Goal: Task Accomplishment & Management: Manage account settings

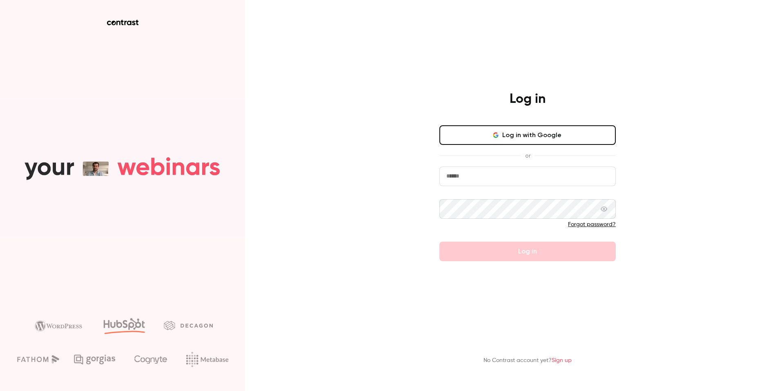
type input "**********"
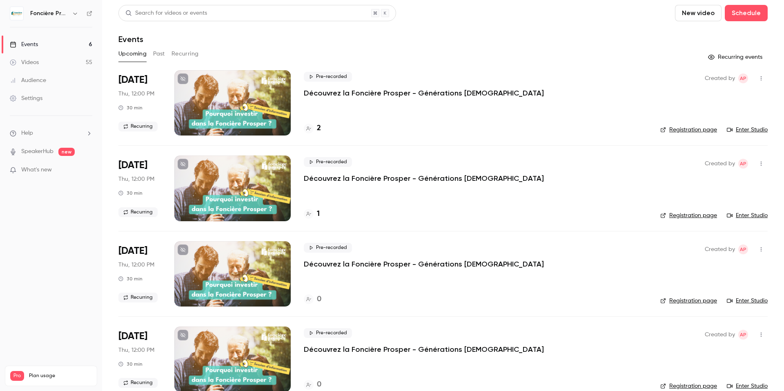
click at [46, 60] on link "Videos 55" at bounding box center [51, 62] width 102 height 18
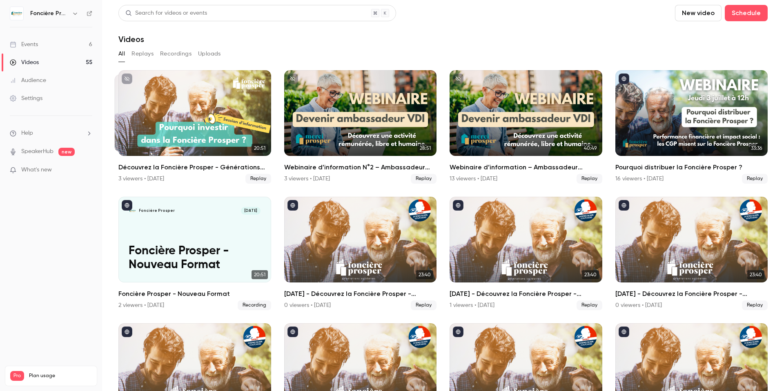
click at [699, 17] on button "New video" at bounding box center [698, 13] width 47 height 16
click at [702, 37] on div "Record" at bounding box center [728, 35] width 62 height 8
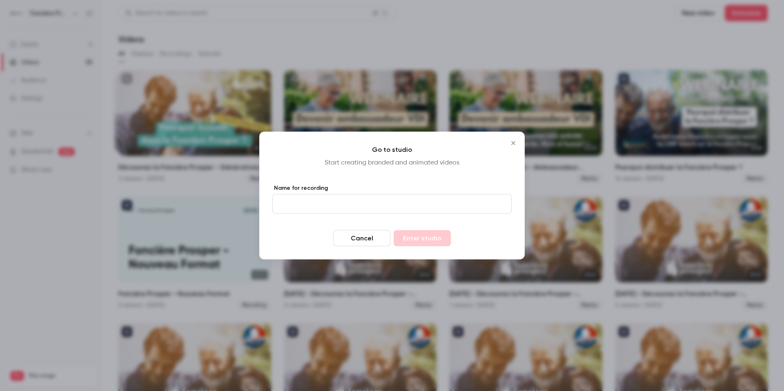
click at [452, 210] on input "Name for recording" at bounding box center [391, 204] width 239 height 20
click at [419, 204] on input "Name for recording" at bounding box center [391, 204] width 239 height 20
type input "*"
type input "**********"
click at [441, 239] on button "Enter studio" at bounding box center [421, 238] width 57 height 16
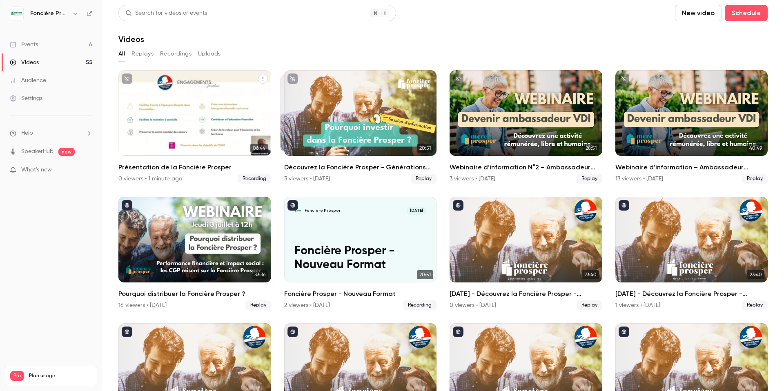
click at [263, 77] on icon "Présentation de la Foncière Prosper" at bounding box center [262, 79] width 1 height 4
click at [238, 138] on div "Delete" at bounding box center [230, 140] width 64 height 8
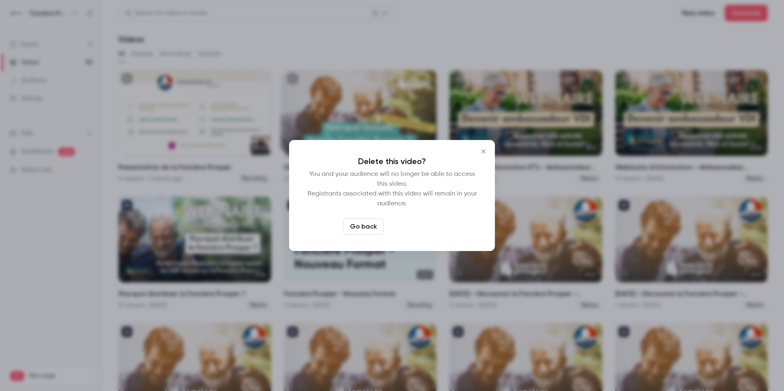
click at [409, 231] on button "Delete video" at bounding box center [414, 226] width 54 height 16
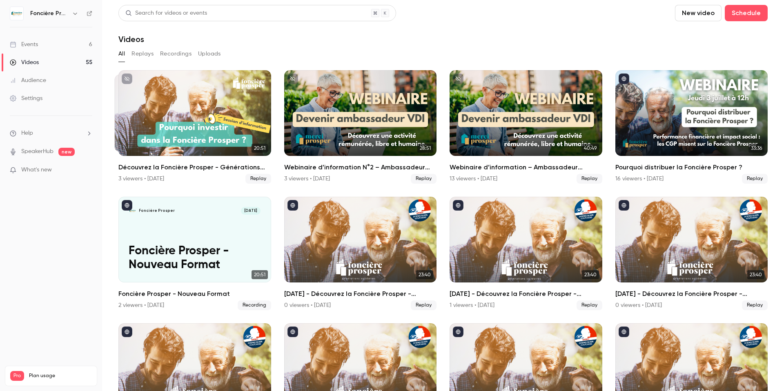
click at [700, 12] on button "New video" at bounding box center [698, 13] width 47 height 16
click at [696, 36] on div at bounding box center [690, 35] width 13 height 7
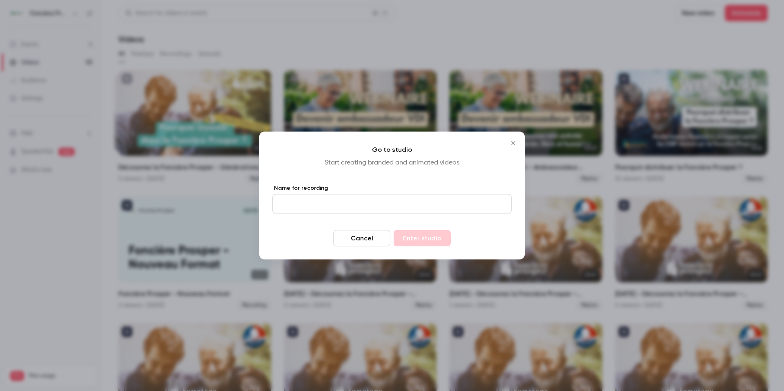
click at [356, 202] on input "Name for recording" at bounding box center [391, 204] width 239 height 20
type input "*"
type input "*********"
type input "**********"
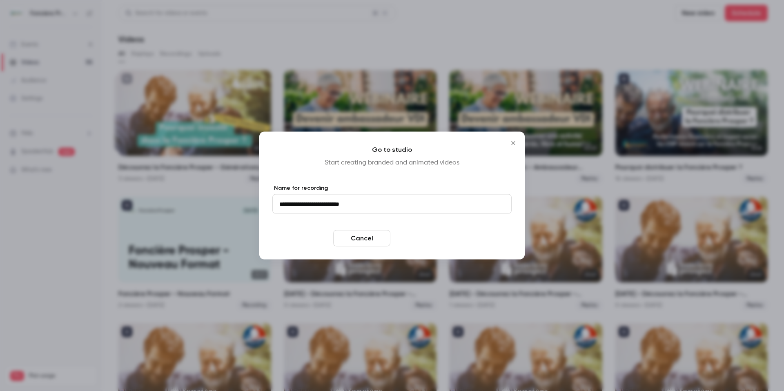
click at [431, 240] on button "Enter studio" at bounding box center [421, 238] width 57 height 16
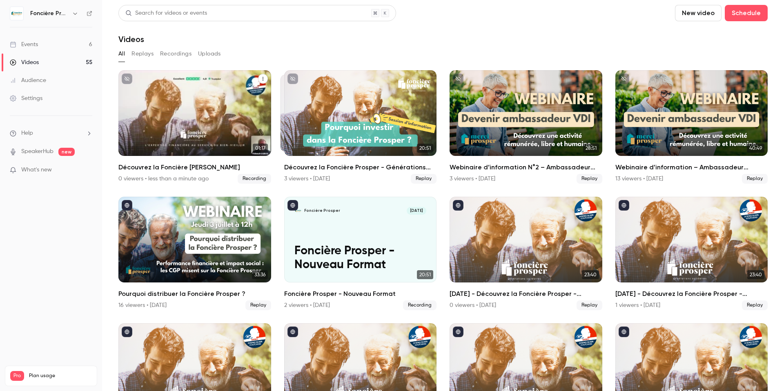
click at [265, 80] on icon "Découvrez la Foncière Prosper" at bounding box center [262, 78] width 5 height 5
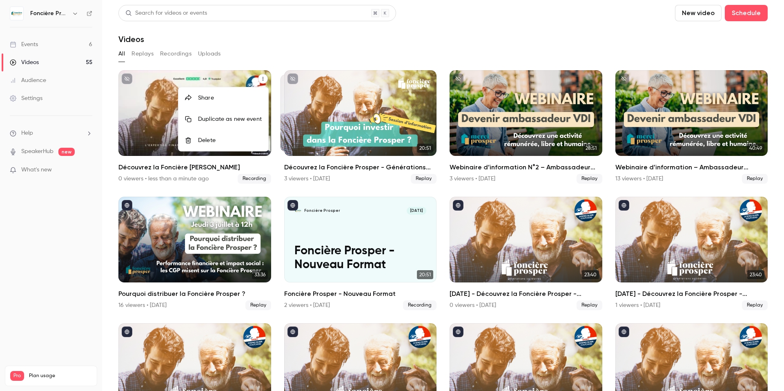
click at [232, 138] on div "Delete" at bounding box center [230, 140] width 64 height 8
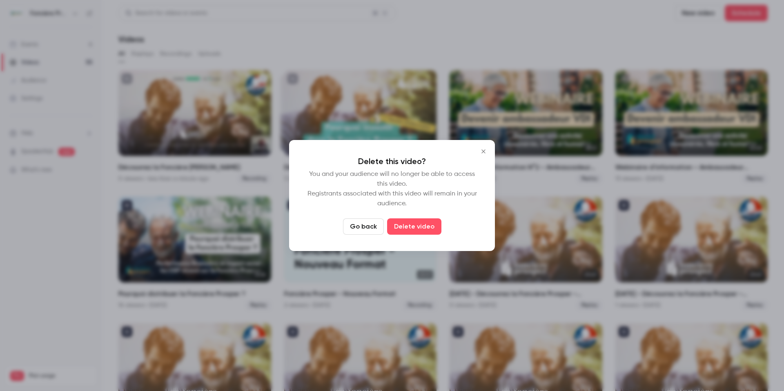
click at [416, 230] on button "Delete video" at bounding box center [414, 226] width 54 height 16
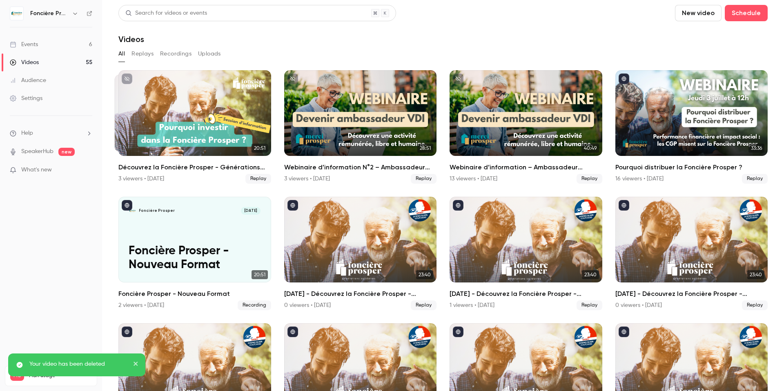
click at [693, 16] on button "New video" at bounding box center [698, 13] width 47 height 16
click at [702, 32] on div "Record" at bounding box center [728, 35] width 62 height 8
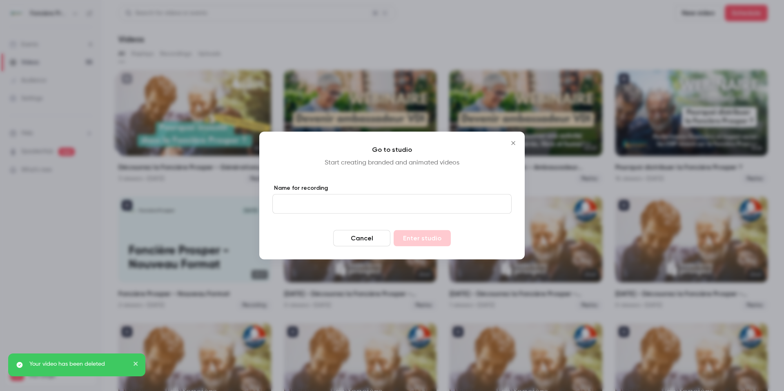
click at [393, 200] on input "Name for recording" at bounding box center [391, 204] width 239 height 20
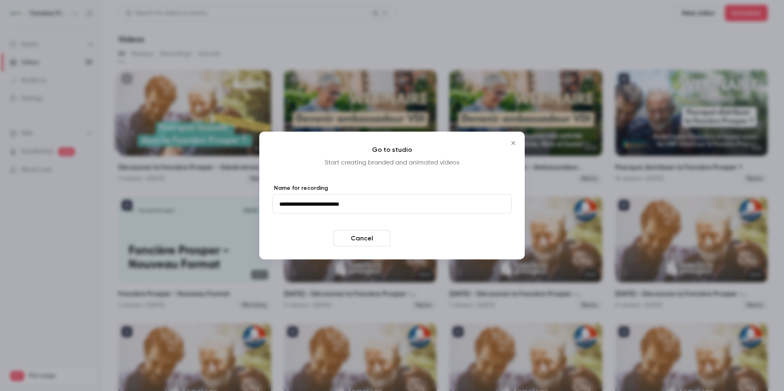
type input "**********"
click at [434, 241] on button "Enter studio" at bounding box center [421, 238] width 57 height 16
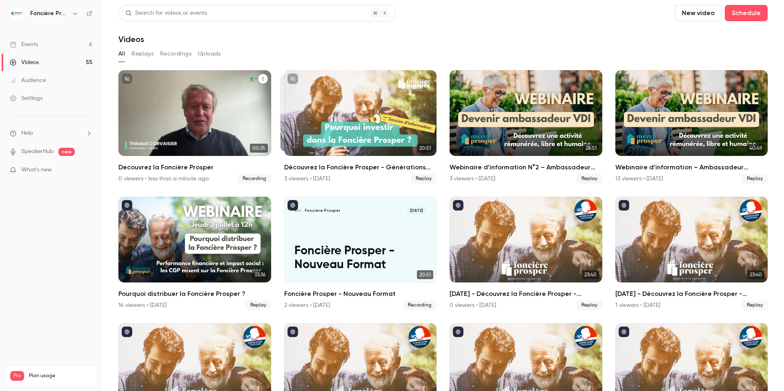
click at [265, 77] on button "Decouvrez la Foncière Prosper" at bounding box center [263, 79] width 10 height 10
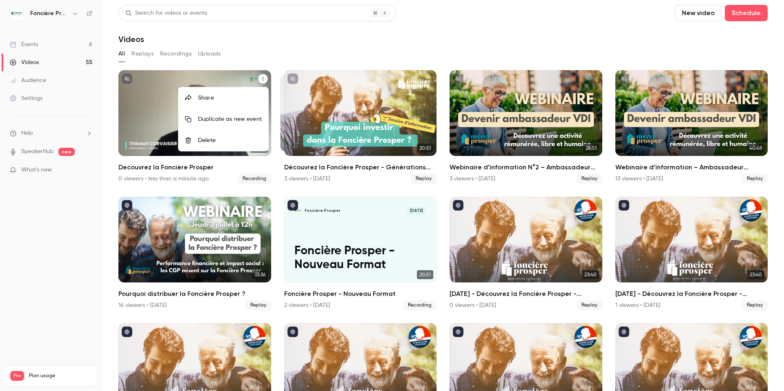
click at [224, 141] on div "Delete" at bounding box center [230, 140] width 64 height 8
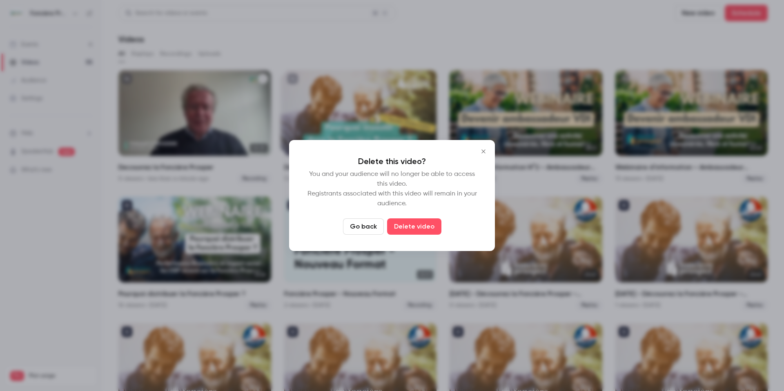
click at [418, 231] on button "Delete video" at bounding box center [414, 226] width 54 height 16
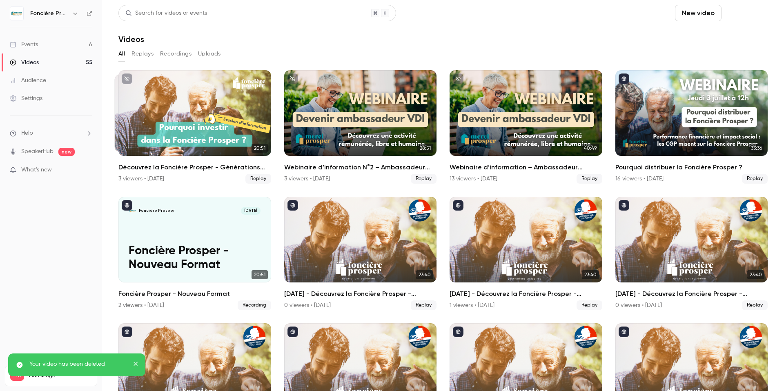
click at [745, 16] on button "Schedule" at bounding box center [746, 13] width 43 height 16
click at [727, 55] on span "Recurring event" at bounding box center [719, 57] width 43 height 9
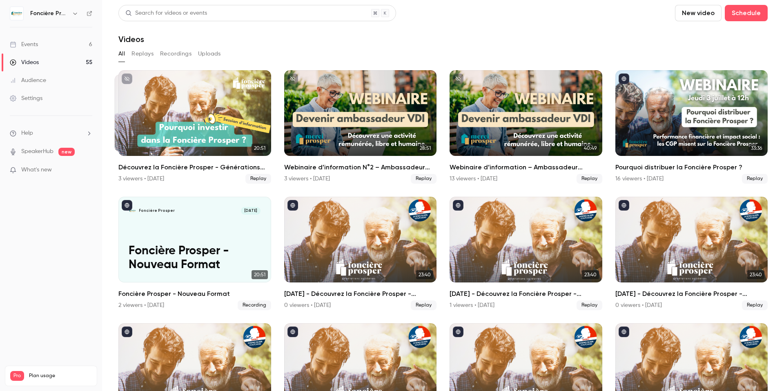
click at [696, 14] on button "New video" at bounding box center [698, 13] width 47 height 16
drag, startPoint x: 708, startPoint y: 57, endPoint x: 674, endPoint y: 41, distance: 37.8
click at [662, 45] on div "Record Upload" at bounding box center [392, 195] width 784 height 391
drag, startPoint x: 697, startPoint y: 37, endPoint x: 682, endPoint y: 37, distance: 15.5
click at [697, 37] on div "Record" at bounding box center [728, 35] width 62 height 8
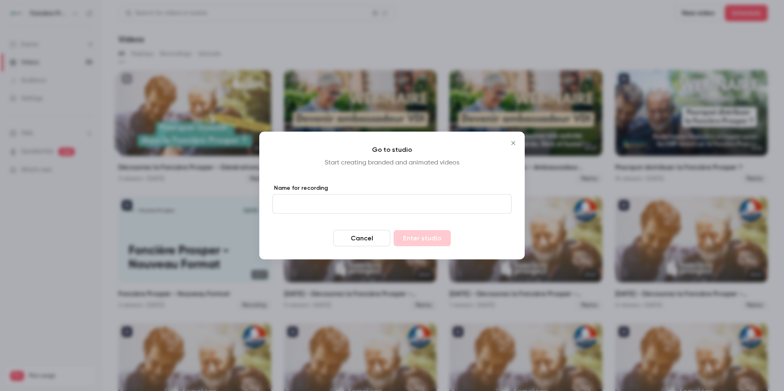
click at [343, 205] on input "Name for recording" at bounding box center [391, 204] width 239 height 20
type input "**********"
click at [421, 238] on button "Enter studio" at bounding box center [421, 238] width 57 height 16
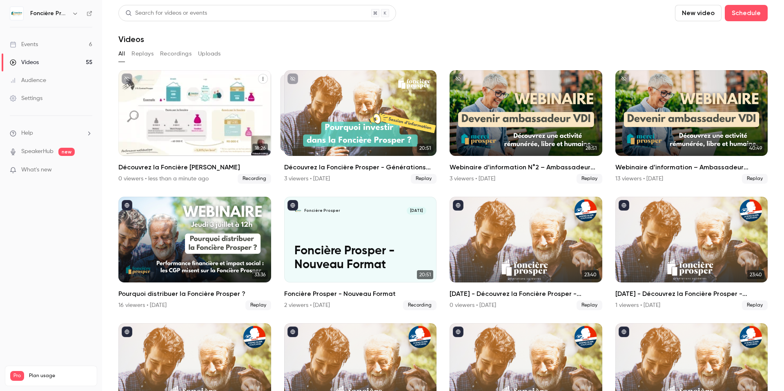
click at [165, 113] on div "Foncière Prosper Sep 10 Découvrez la Foncière Prosper" at bounding box center [194, 113] width 153 height 86
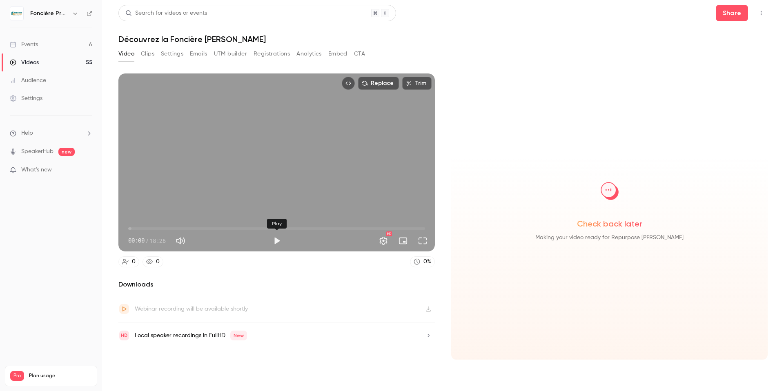
click at [276, 240] on button "Play" at bounding box center [277, 241] width 16 height 16
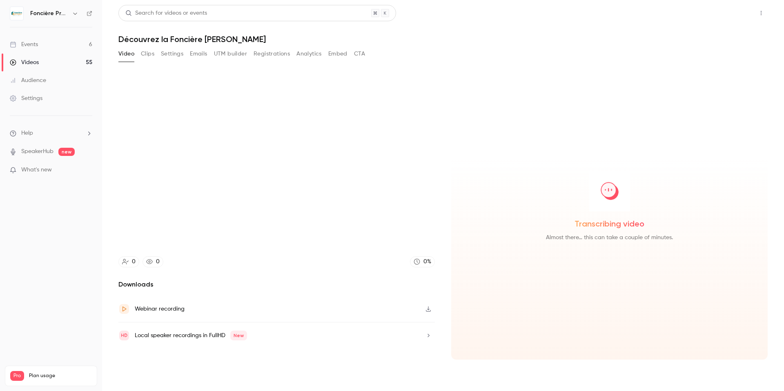
click at [731, 9] on button "Share" at bounding box center [732, 13] width 32 height 16
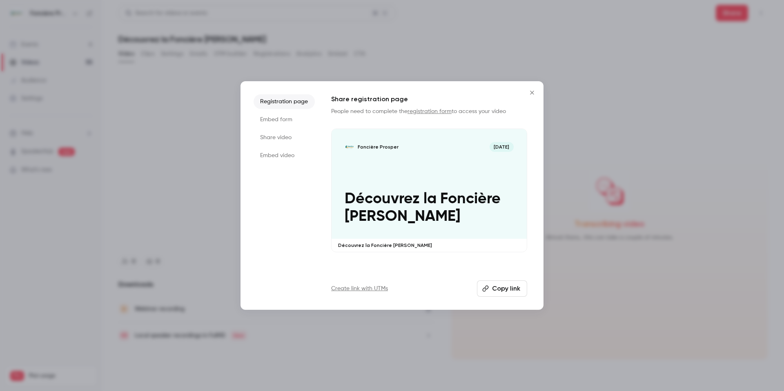
click at [533, 93] on icon "Close" at bounding box center [532, 92] width 10 height 7
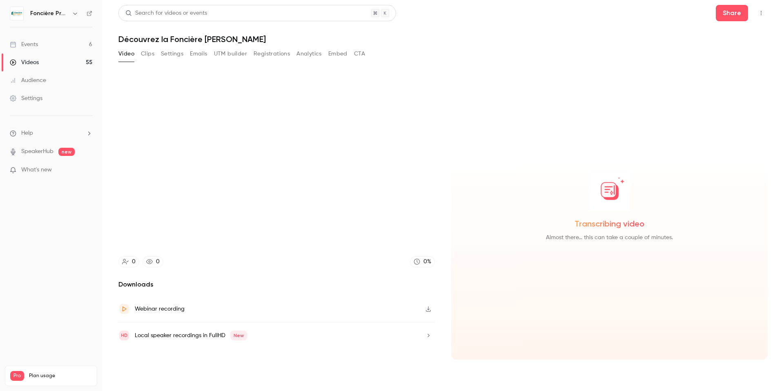
click at [761, 13] on icon "Top Bar Actions" at bounding box center [761, 13] width 7 height 6
click at [582, 41] on div at bounding box center [392, 195] width 784 height 391
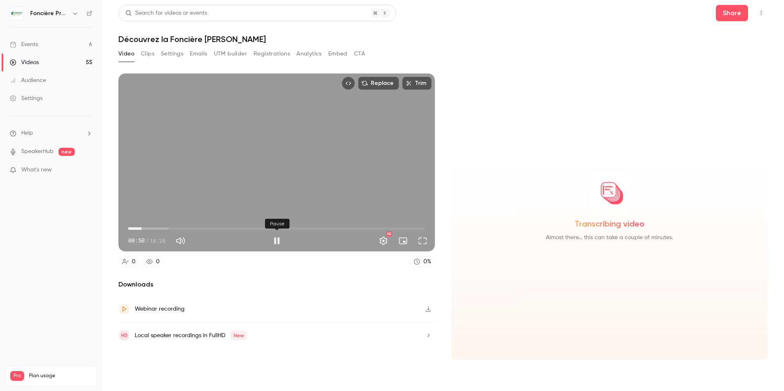
click at [278, 241] on button "Pause" at bounding box center [277, 241] width 16 height 16
type input "****"
click at [32, 45] on div "Events" at bounding box center [24, 44] width 28 height 8
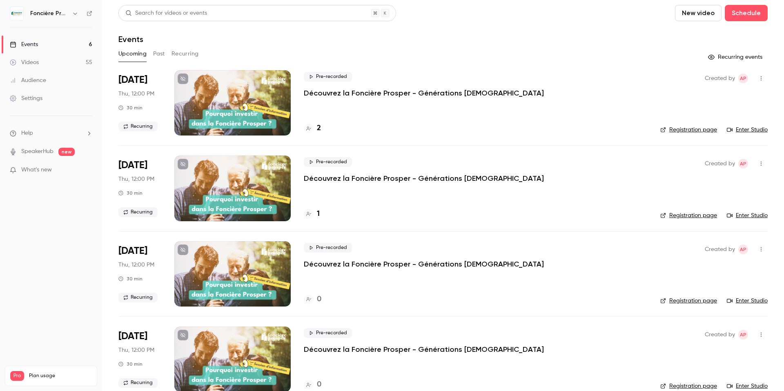
click at [251, 92] on div at bounding box center [232, 102] width 116 height 65
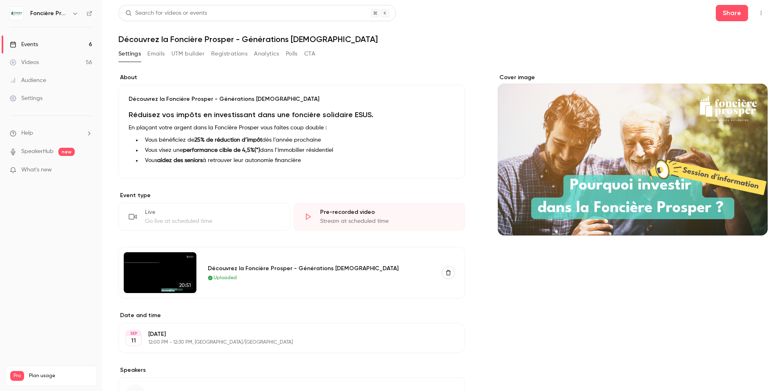
click at [448, 272] on icon "button" at bounding box center [448, 273] width 6 height 6
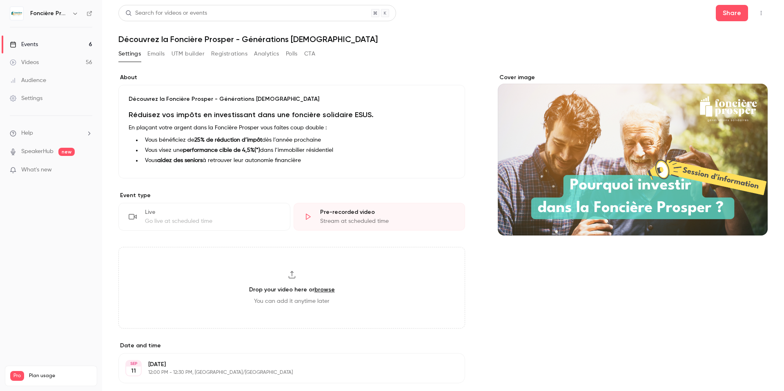
click at [292, 275] on icon at bounding box center [292, 275] width 8 height 8
click at [43, 61] on link "Videos 56" at bounding box center [51, 62] width 102 height 18
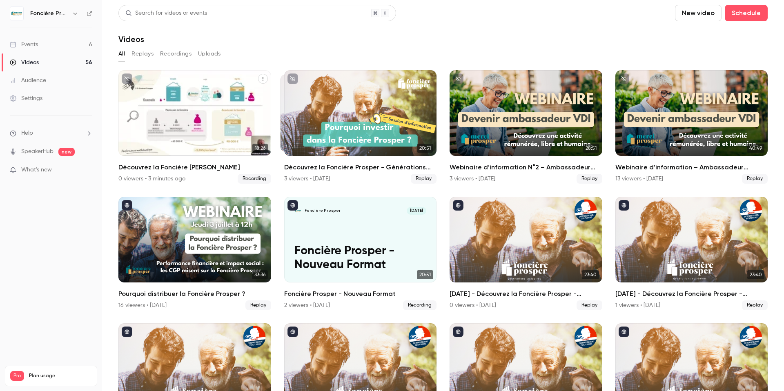
click at [264, 79] on icon "Découvrez la Foncière Prosper" at bounding box center [262, 78] width 5 height 5
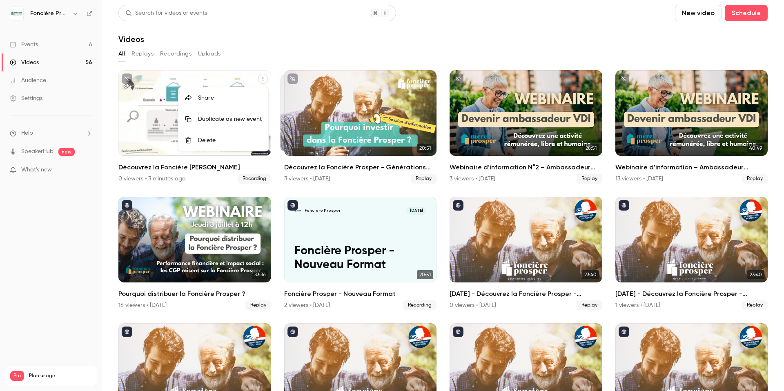
click at [250, 50] on div at bounding box center [392, 195] width 784 height 391
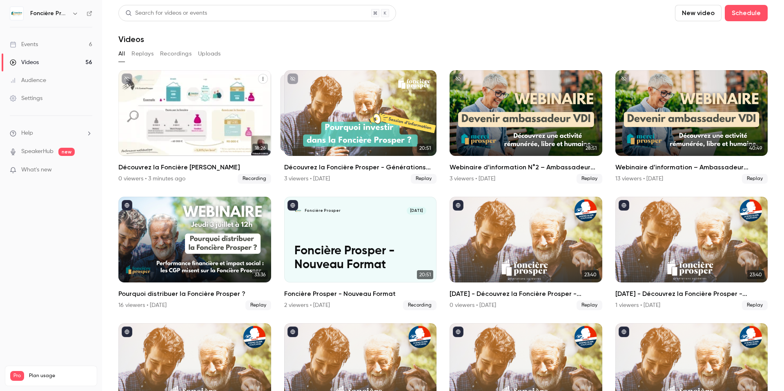
click at [174, 55] on button "Recordings" at bounding box center [175, 53] width 31 height 13
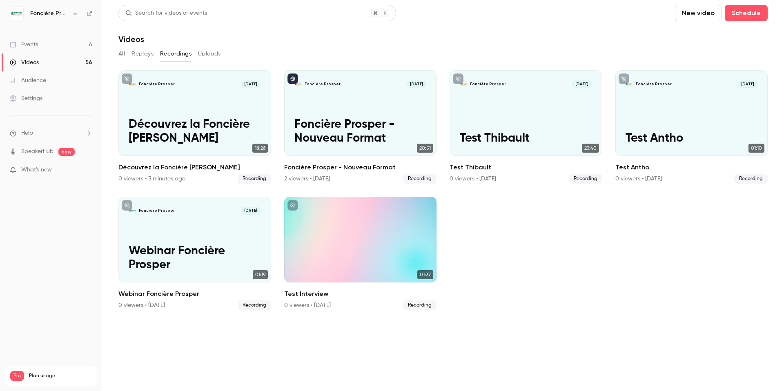
click at [206, 54] on button "Uploads" at bounding box center [209, 53] width 23 height 13
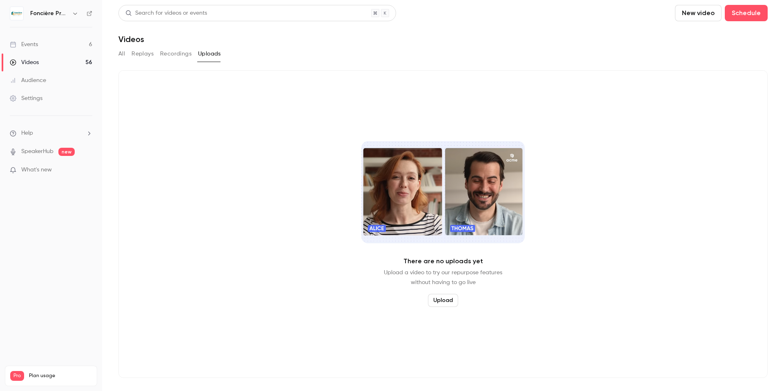
drag, startPoint x: 169, startPoint y: 53, endPoint x: 163, endPoint y: 53, distance: 5.7
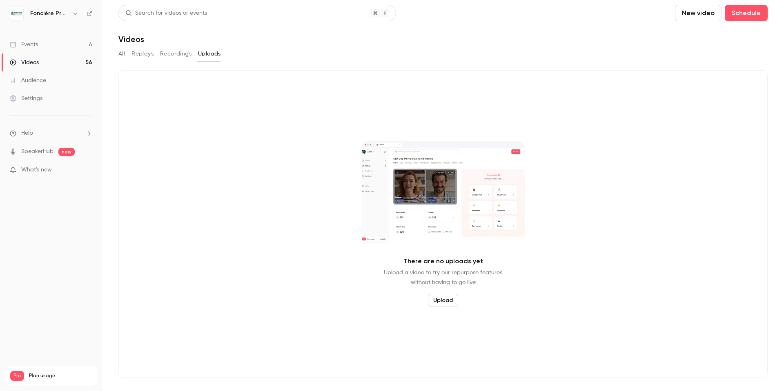
click at [169, 53] on button "Recordings" at bounding box center [175, 53] width 31 height 13
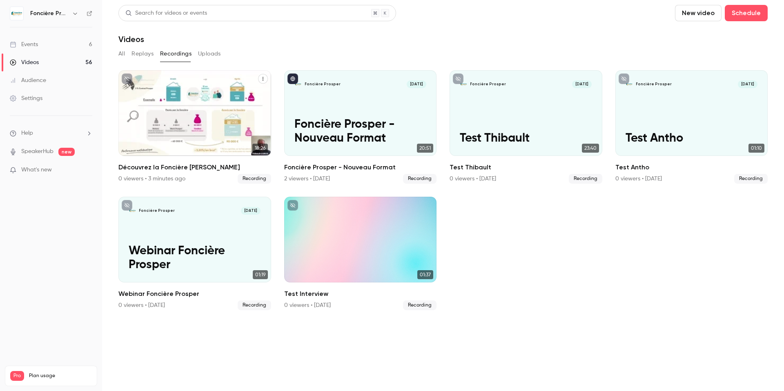
click at [180, 102] on div "Foncière Prosper Sep 10 Découvrez la Foncière Prosper" at bounding box center [194, 113] width 153 height 86
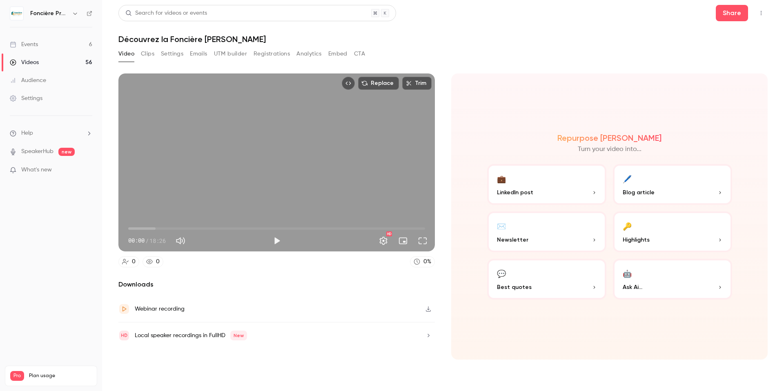
click at [313, 70] on div "Replace Trim 00:00 00:00 / 18:26 HD 0 0 0 % Downloads Webinar recording Local s…" at bounding box center [442, 217] width 649 height 307
click at [313, 41] on h1 "Découvrez la Foncière Prosper" at bounding box center [442, 39] width 649 height 10
click at [33, 44] on div "Events" at bounding box center [24, 44] width 28 height 8
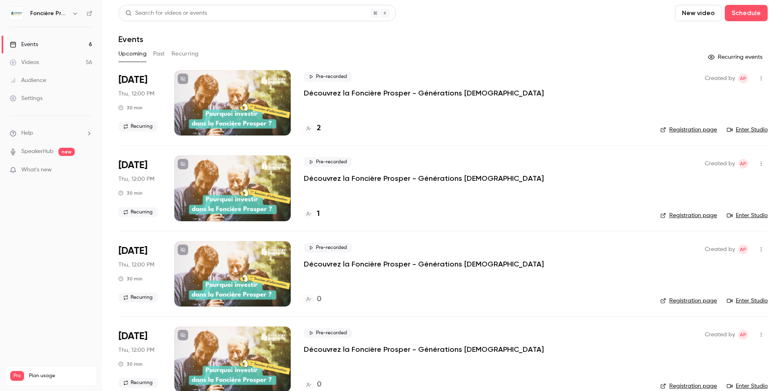
click at [333, 95] on p "Découvrez la Foncière Prosper - Générations [DEMOGRAPHIC_DATA]" at bounding box center [424, 93] width 240 height 10
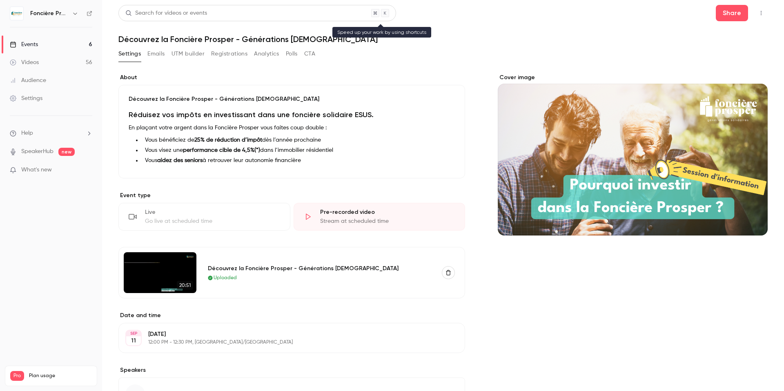
click at [207, 16] on div "Search for videos or events" at bounding box center [257, 13] width 278 height 16
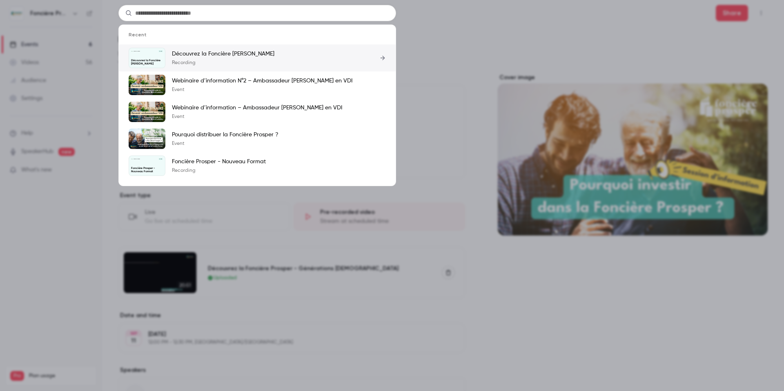
click at [213, 56] on p "Découvrez la Foncière Prosper" at bounding box center [223, 54] width 102 height 8
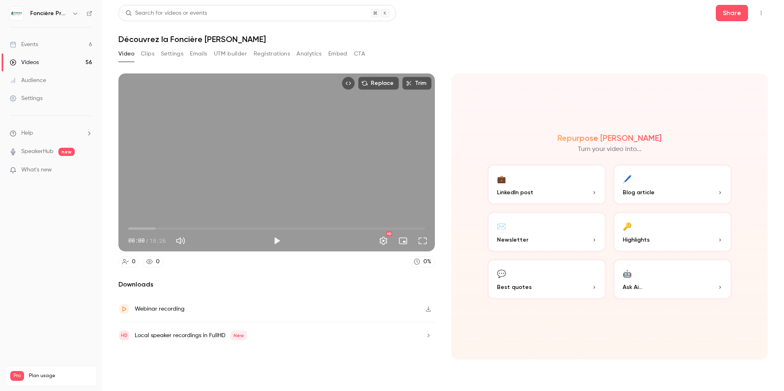
click at [45, 42] on link "Events 6" at bounding box center [51, 45] width 102 height 18
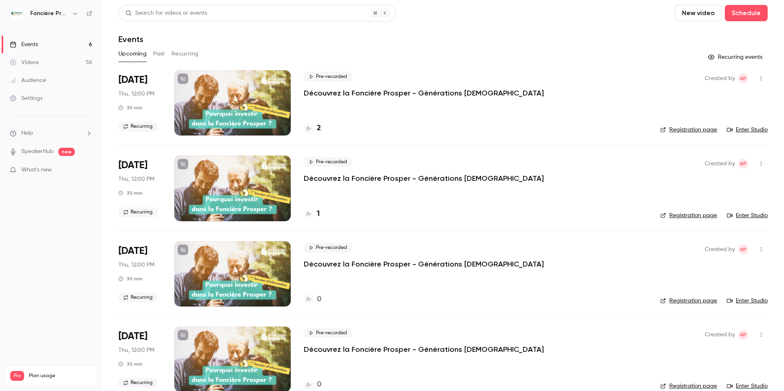
click at [35, 98] on div "Settings" at bounding box center [26, 98] width 33 height 8
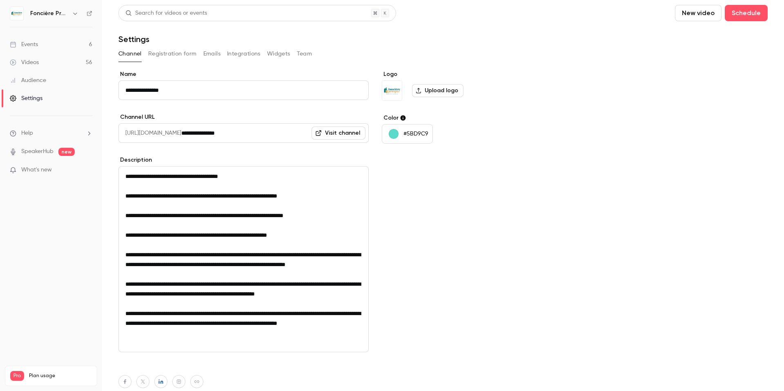
click at [309, 213] on textarea "**********" at bounding box center [243, 259] width 250 height 186
type textarea "**********"
click at [441, 239] on div "Logo Upload logo Color #5BD9C9" at bounding box center [444, 254] width 125 height 369
click at [37, 80] on div "Audience" at bounding box center [28, 80] width 36 height 8
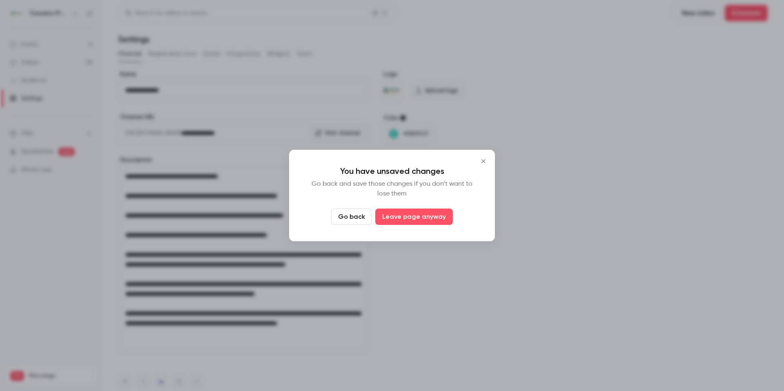
click at [409, 217] on button "Leave page anyway" at bounding box center [414, 217] width 78 height 16
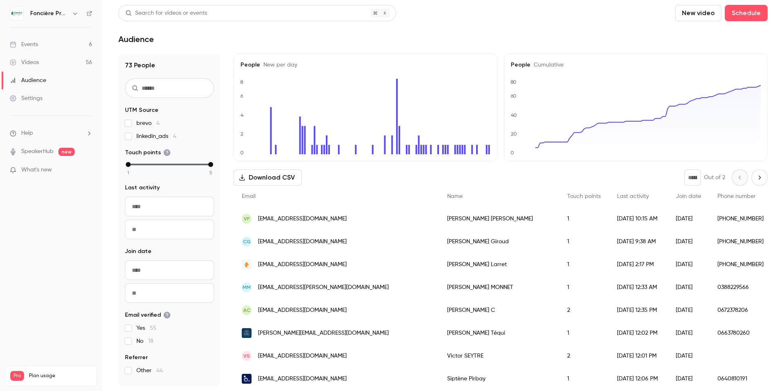
click at [26, 61] on div "Videos" at bounding box center [24, 62] width 29 height 8
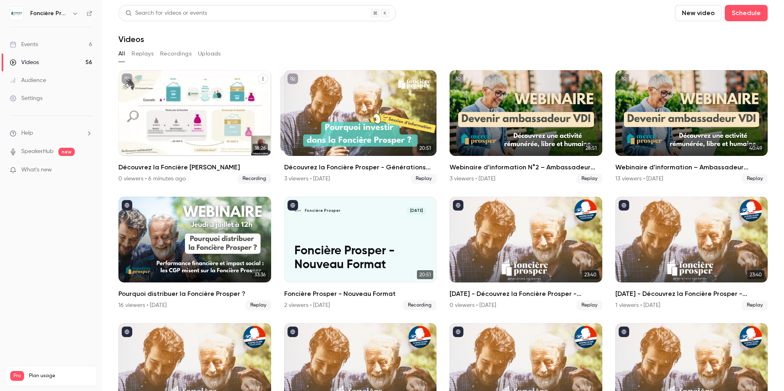
click at [262, 79] on icon "Découvrez la Foncière Prosper" at bounding box center [262, 79] width 1 height 4
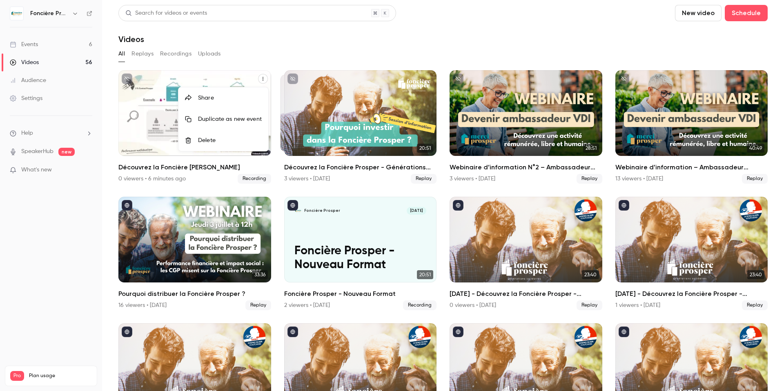
click at [232, 59] on div at bounding box center [392, 195] width 784 height 391
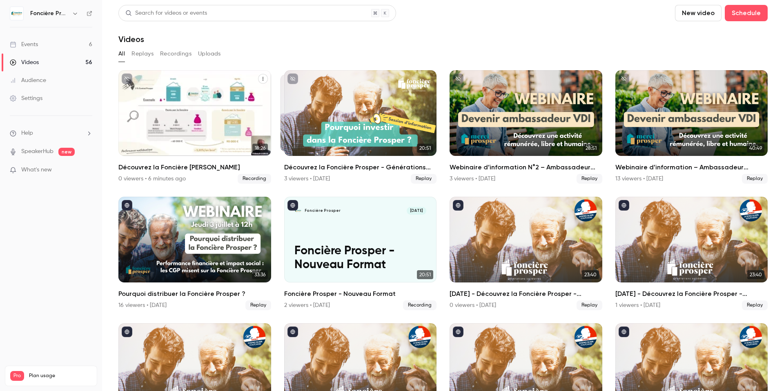
click at [143, 55] on button "Replays" at bounding box center [142, 53] width 22 height 13
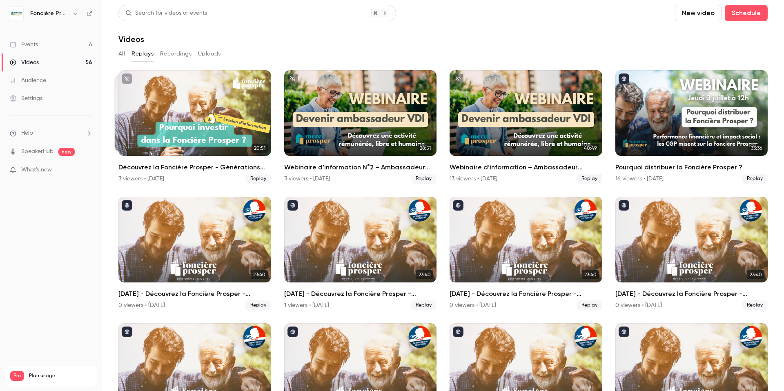
click at [124, 53] on button "All" at bounding box center [121, 53] width 7 height 13
